Goal: Task Accomplishment & Management: Manage account settings

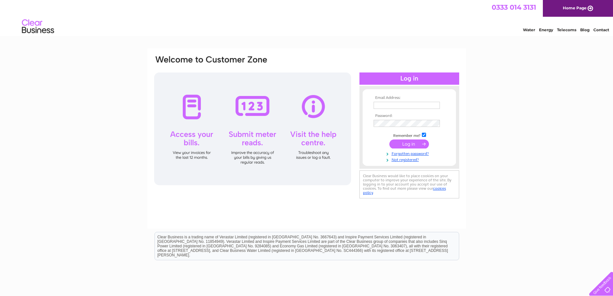
type input "emma@stocktonestates.co.uk"
click at [413, 144] on input "submit" at bounding box center [409, 143] width 40 height 9
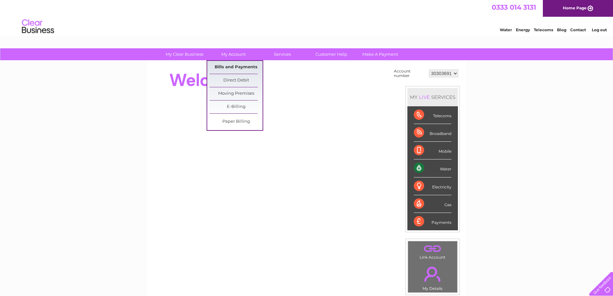
click at [222, 70] on link "Bills and Payments" at bounding box center [235, 67] width 53 height 13
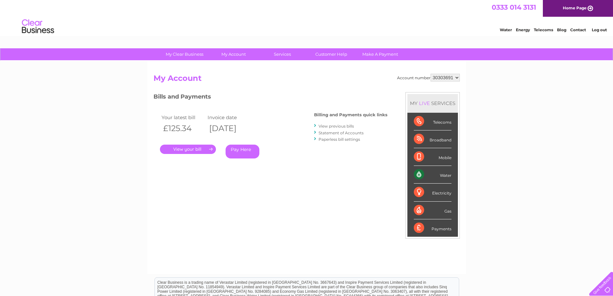
click at [199, 151] on link "." at bounding box center [188, 148] width 56 height 9
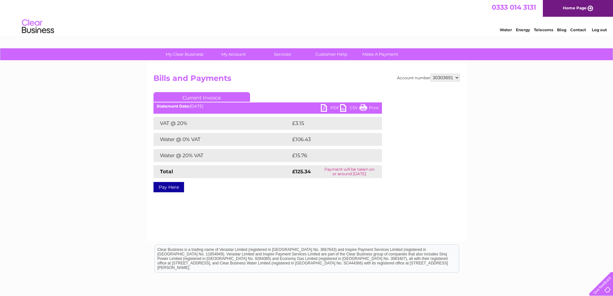
click at [316, 109] on div "PDF CSV Print Statement Date: [DATE]" at bounding box center [267, 109] width 228 height 10
click at [321, 108] on link "PDF" at bounding box center [330, 108] width 19 height 9
